Goal: Complete application form

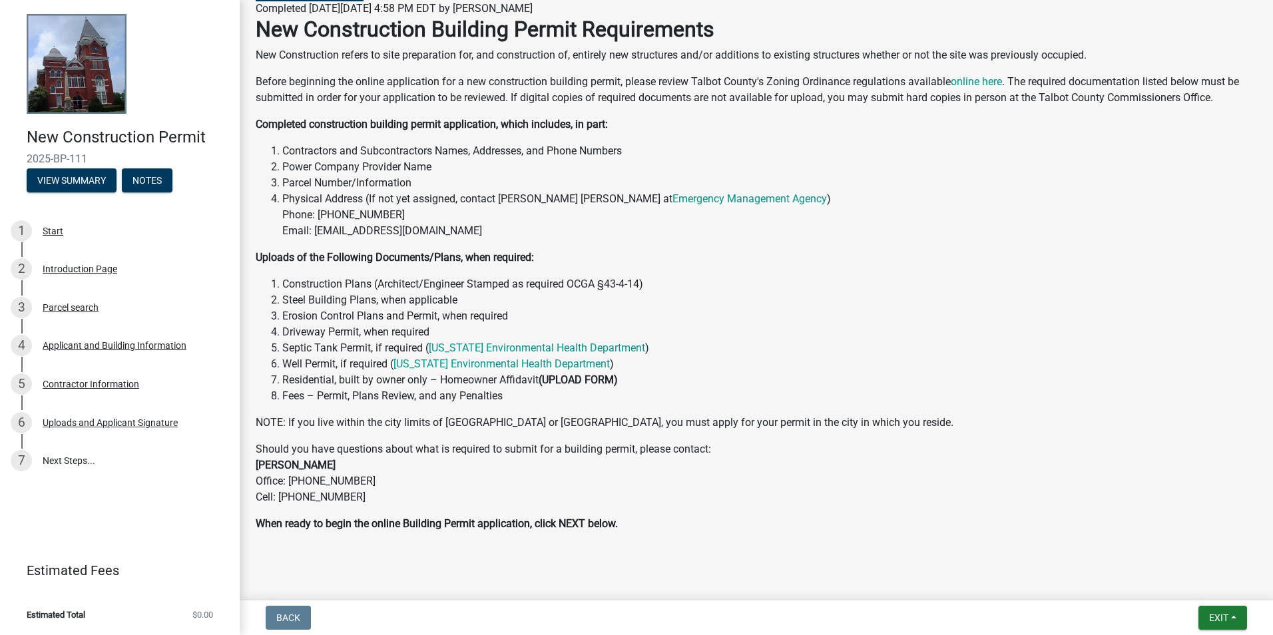
scroll to position [158, 0]
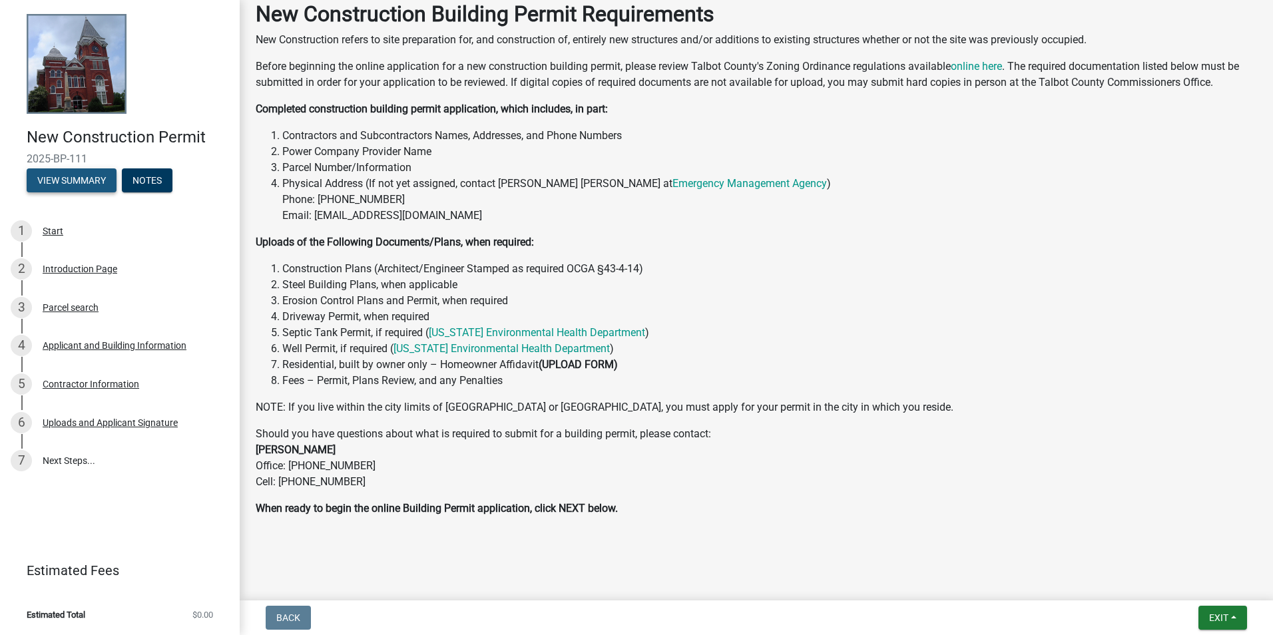
click at [95, 177] on button "View Summary" at bounding box center [72, 180] width 90 height 24
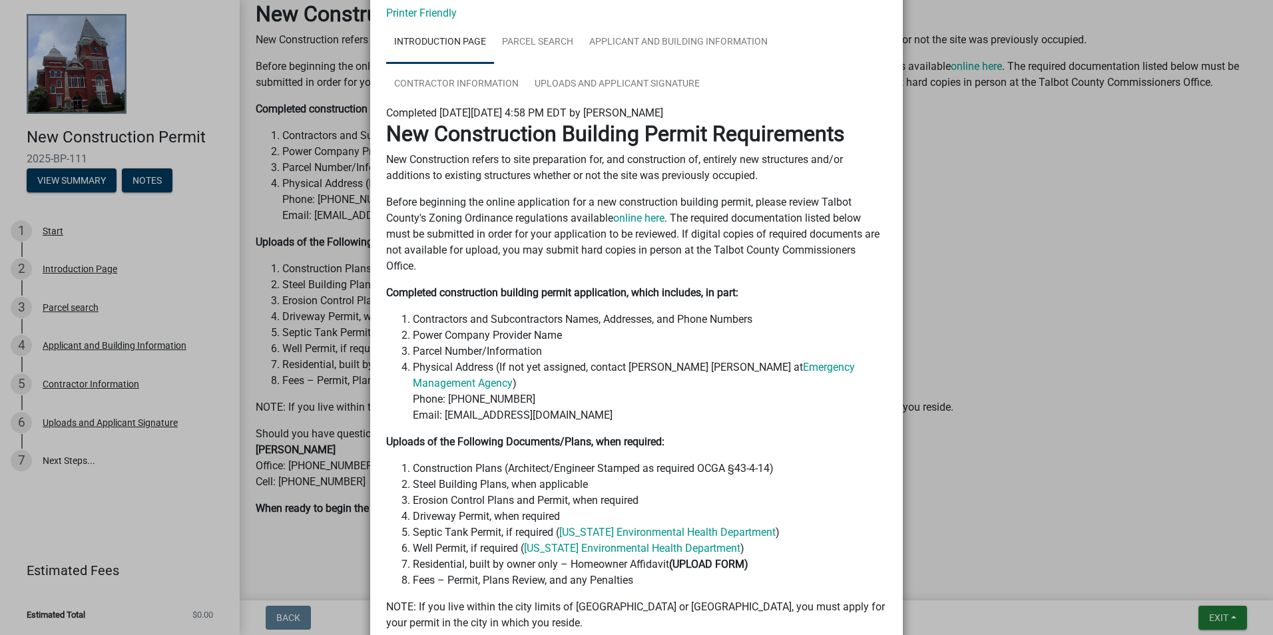
scroll to position [0, 0]
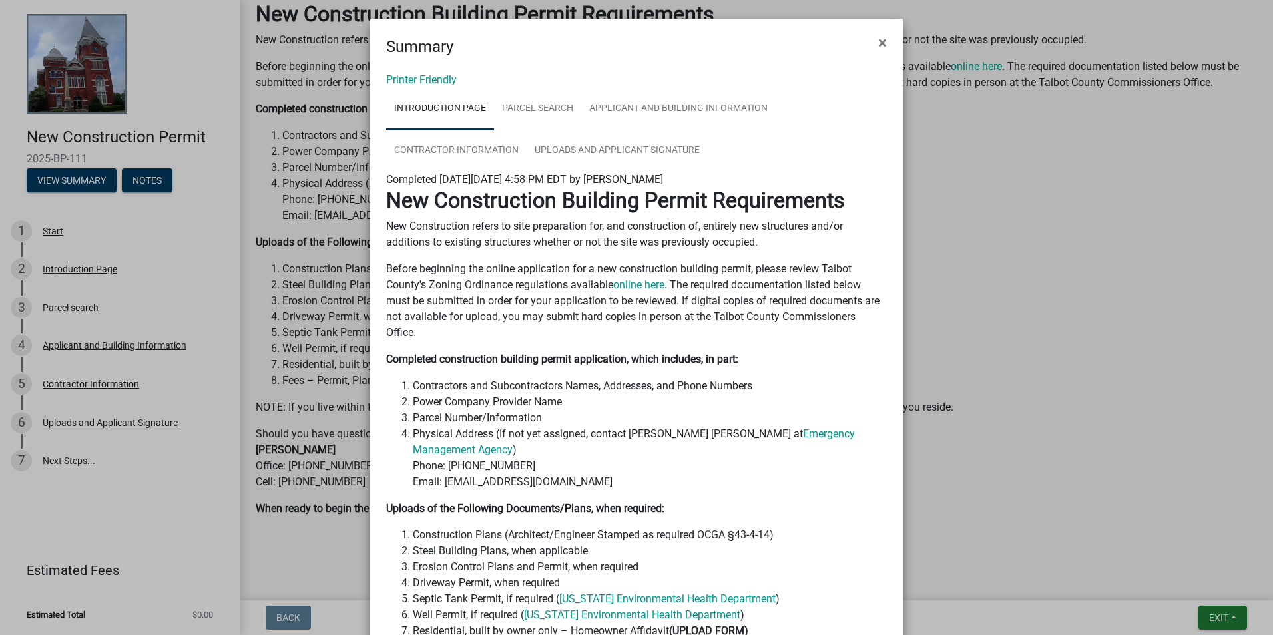
click at [148, 176] on ngb-modal-window "Summary × Printer Friendly Introduction Page Parcel search Applicant and Buildi…" at bounding box center [636, 317] width 1273 height 635
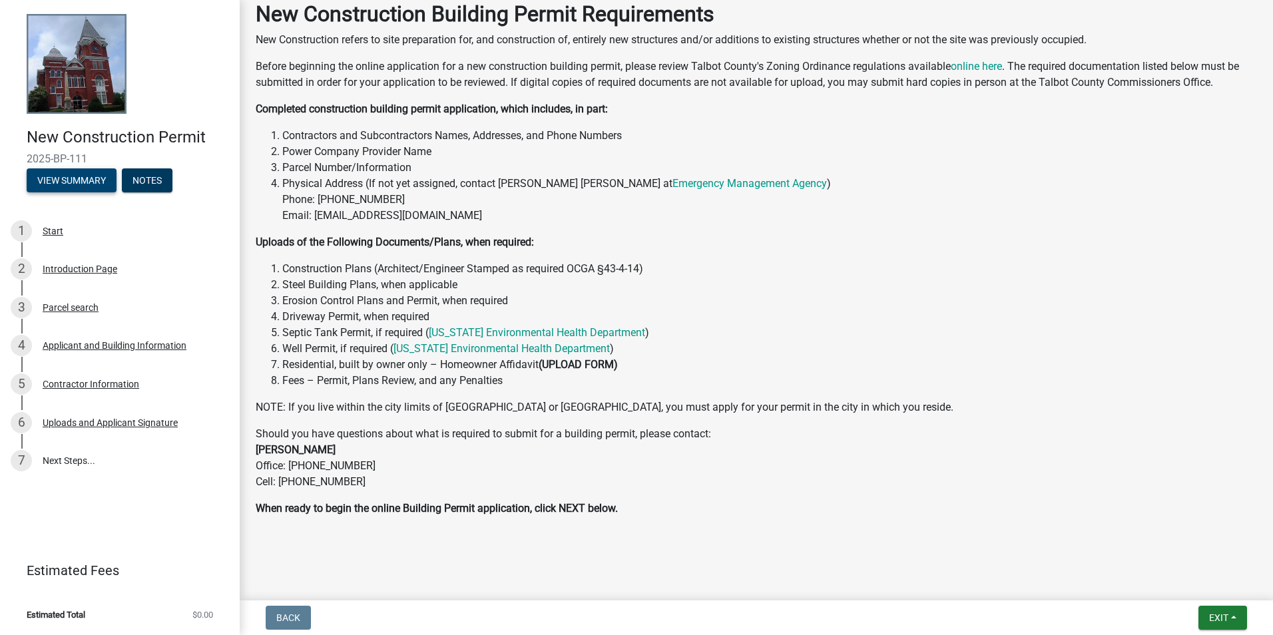
click at [79, 186] on button "View Summary" at bounding box center [72, 180] width 90 height 24
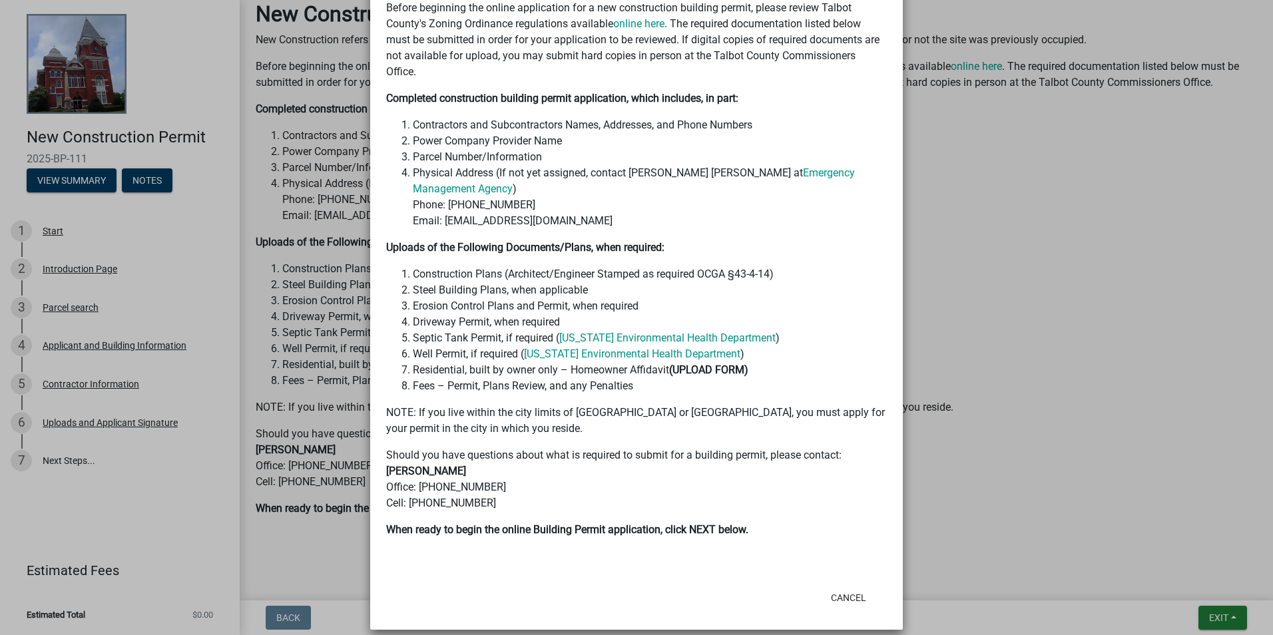
scroll to position [274, 0]
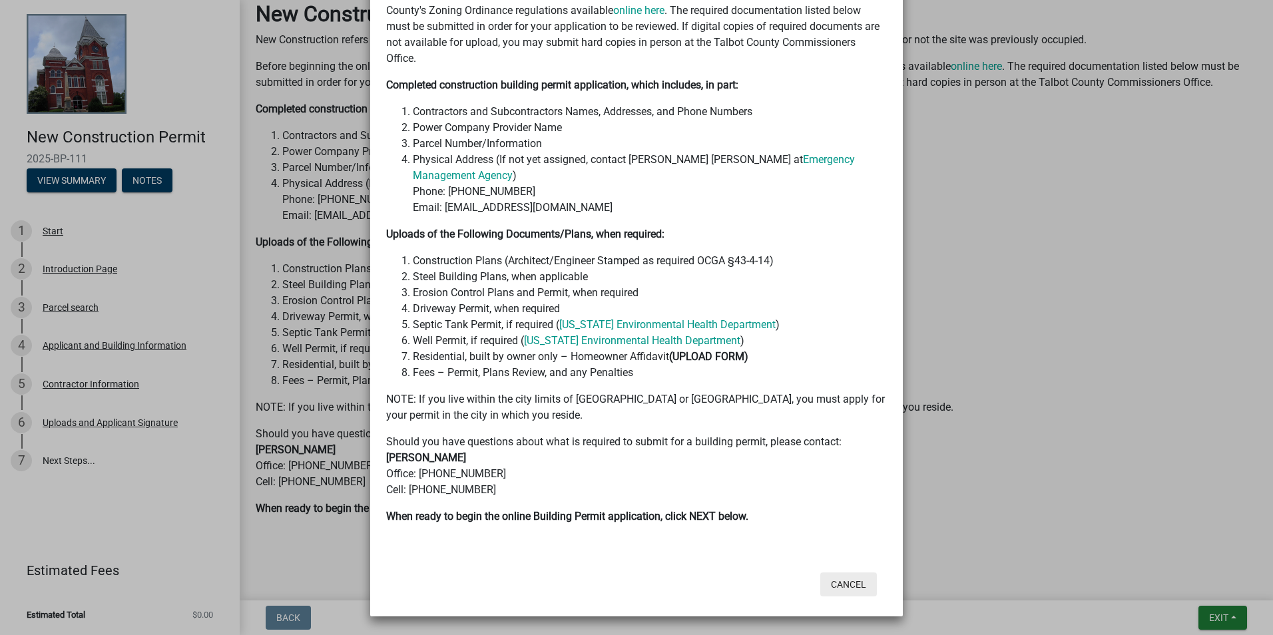
click at [838, 583] on button "Cancel" at bounding box center [848, 585] width 57 height 24
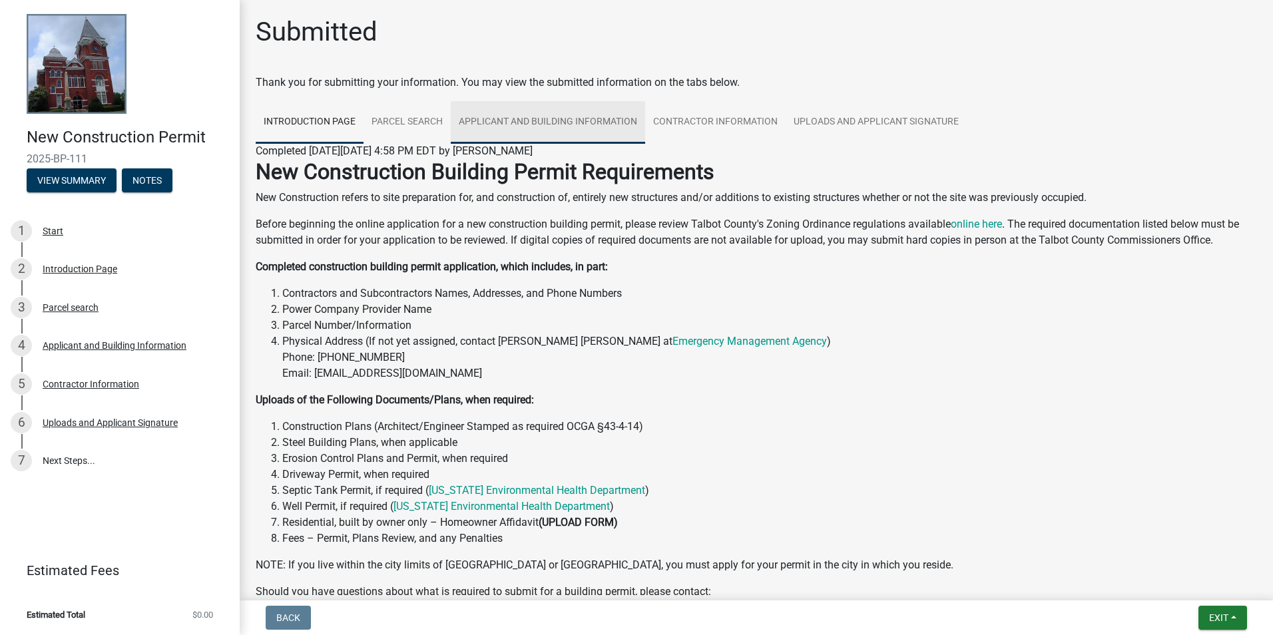
click at [563, 117] on link "Applicant and Building Information" at bounding box center [548, 122] width 194 height 43
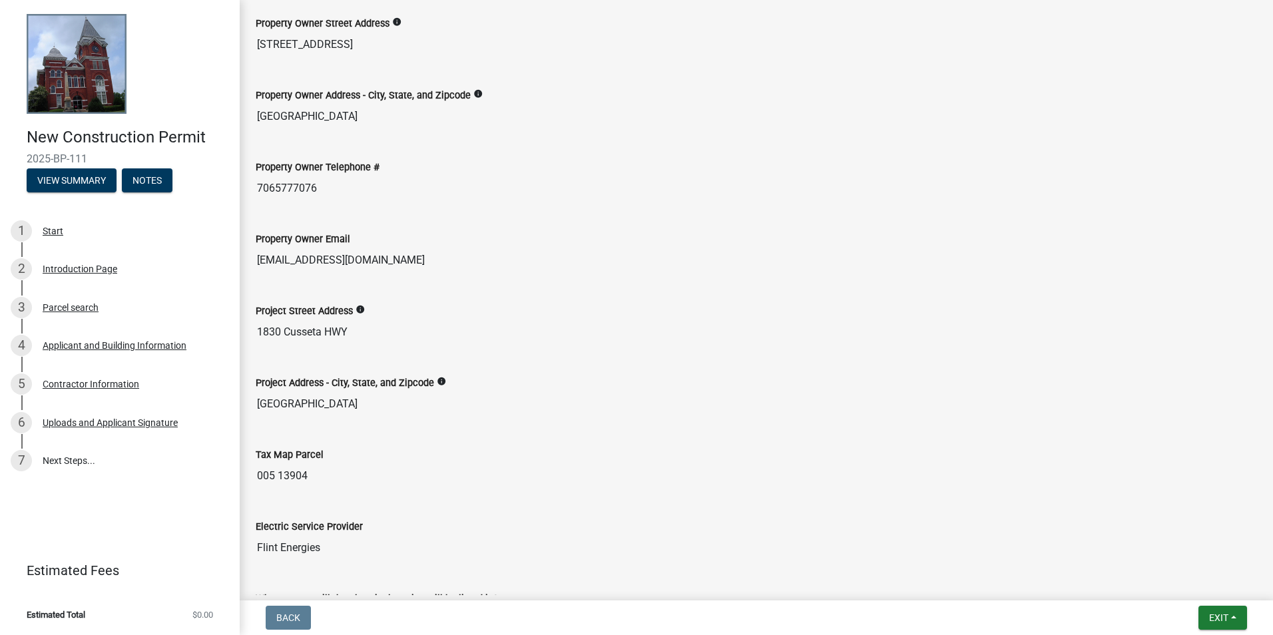
scroll to position [400, 0]
